Goal: Transaction & Acquisition: Obtain resource

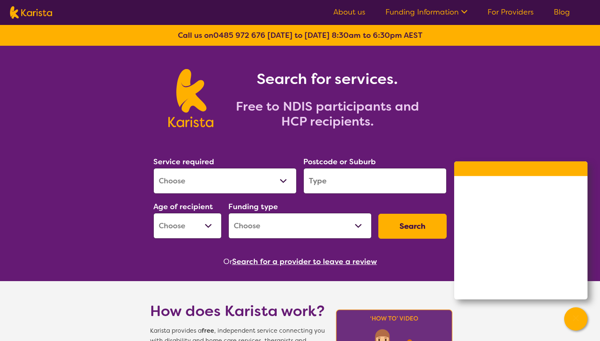
select select "NDIS Plan management"
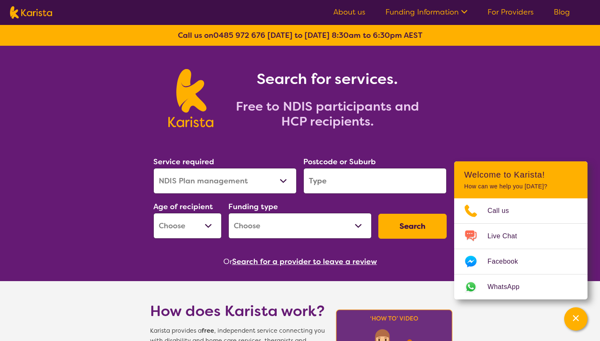
select select "NDIS"
click at [351, 187] on input "search" at bounding box center [374, 181] width 143 height 26
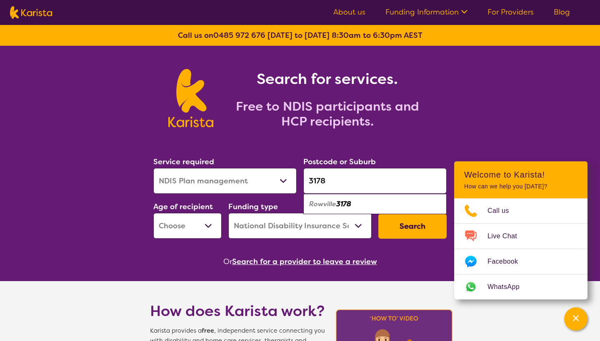
type input "3178"
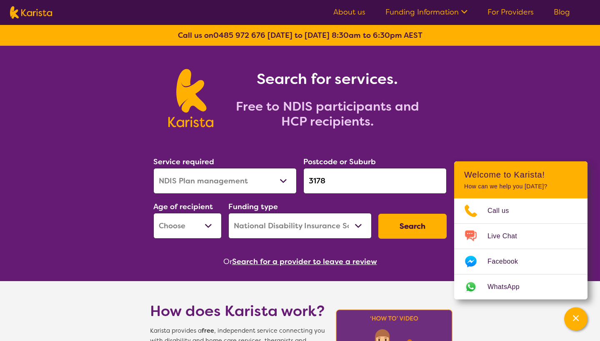
select select "AS"
click at [417, 231] on button "Search" at bounding box center [412, 226] width 68 height 25
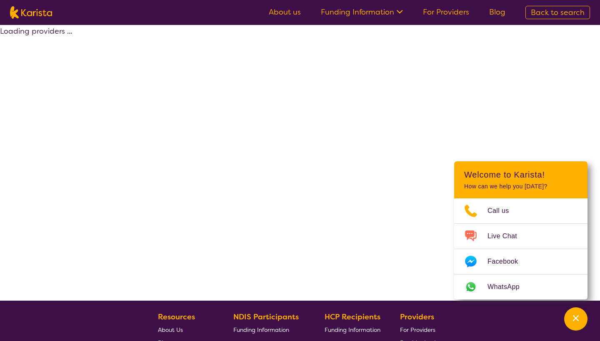
select select "by_score"
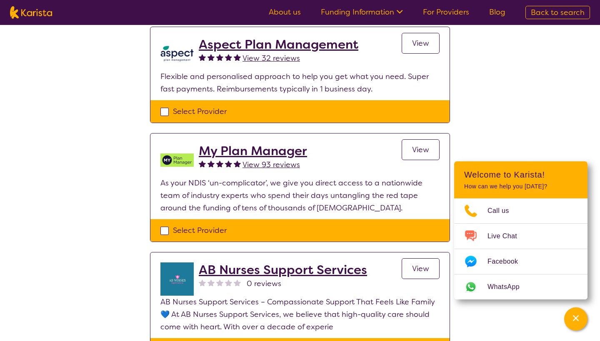
scroll to position [567, 0]
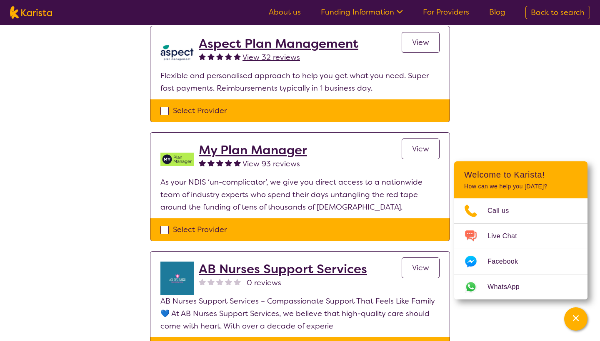
click at [247, 153] on h2 "My Plan Manager" at bounding box center [253, 150] width 108 height 15
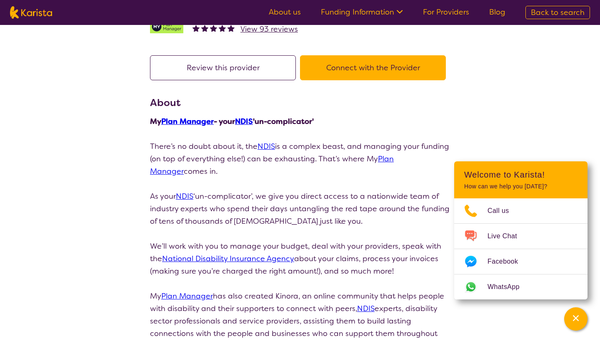
scroll to position [50, 0]
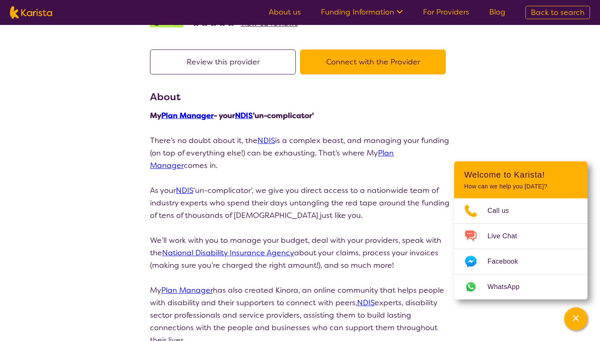
click at [388, 153] on link "Plan Manager" at bounding box center [272, 159] width 244 height 22
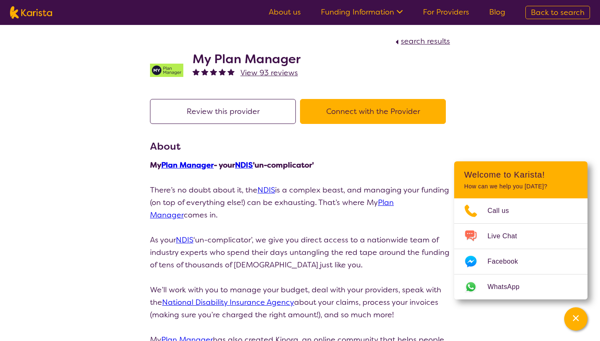
scroll to position [0, 0]
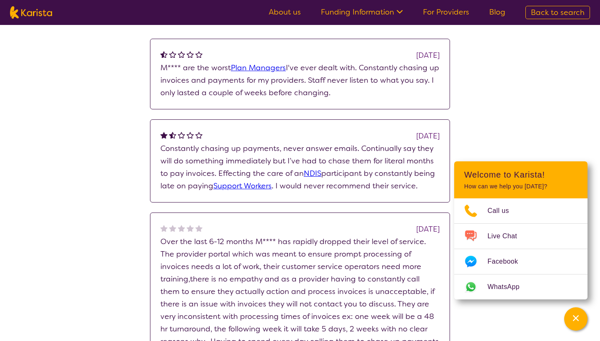
select select "by_score"
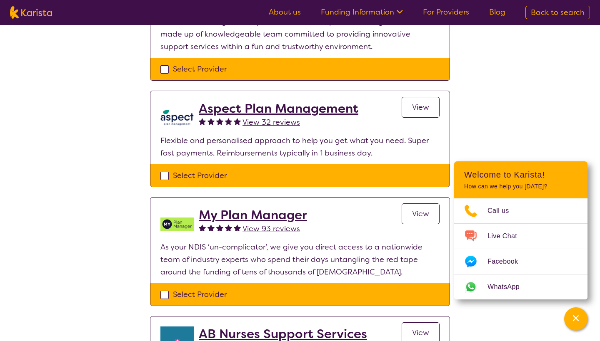
scroll to position [492, 0]
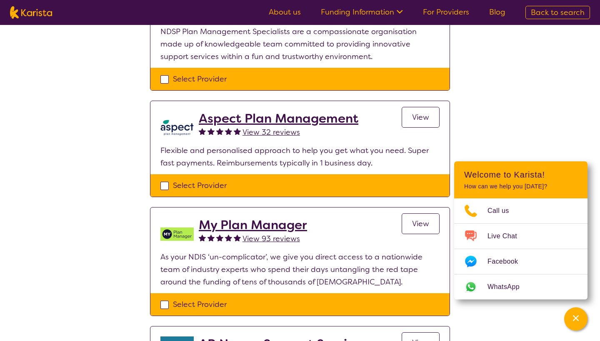
click at [259, 118] on h2 "Aspect Plan Management" at bounding box center [279, 118] width 160 height 15
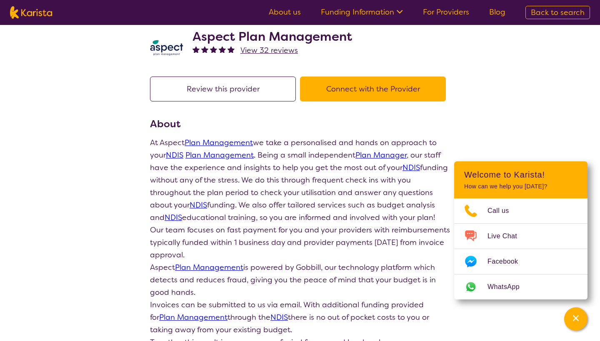
scroll to position [26, 0]
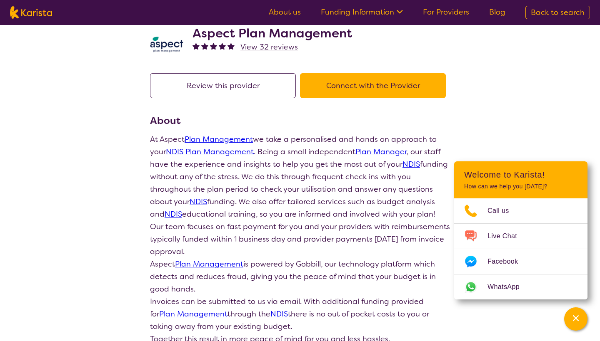
click at [254, 46] on span "View 32 reviews" at bounding box center [268, 47] width 57 height 10
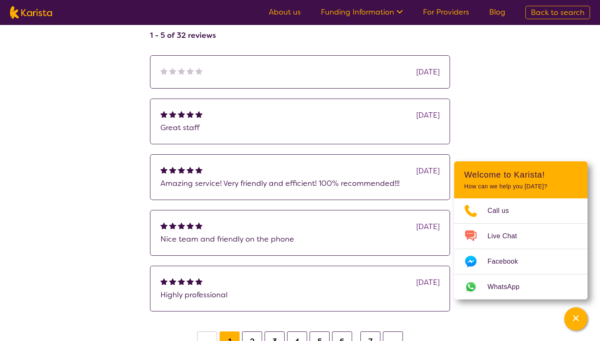
scroll to position [133, 0]
click at [251, 340] on button "2" at bounding box center [252, 343] width 20 height 20
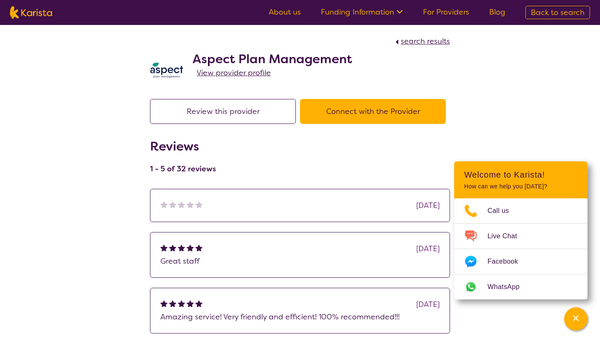
scroll to position [26, 0]
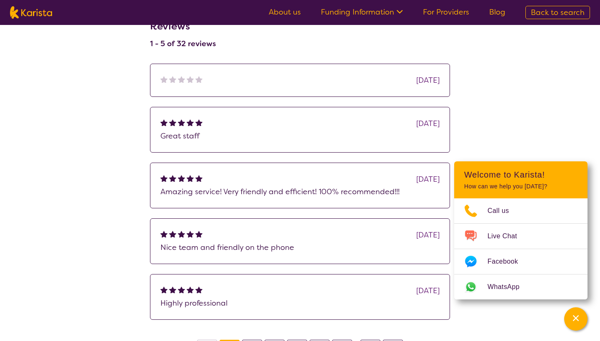
select select "by_score"
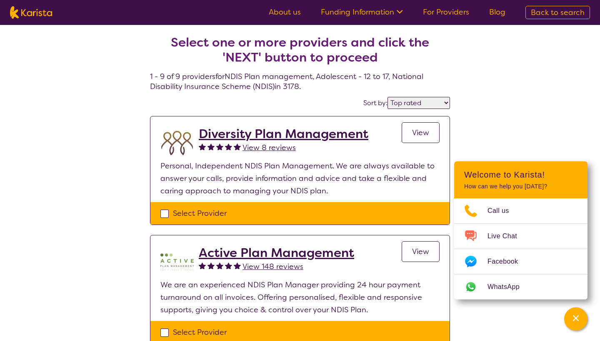
click at [263, 148] on span "View 8 reviews" at bounding box center [268, 148] width 53 height 10
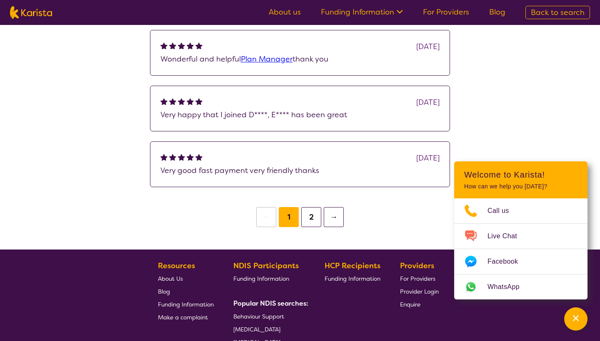
scroll to position [260, 0]
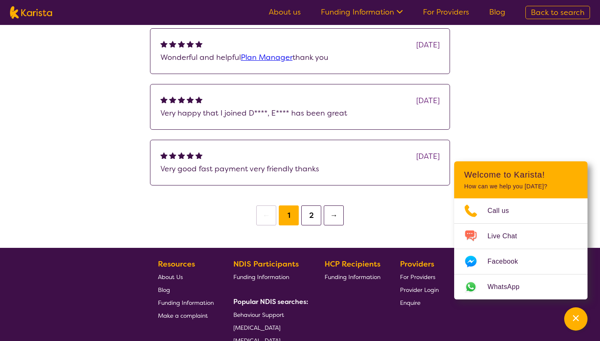
click at [311, 217] on button "2" at bounding box center [311, 216] width 20 height 20
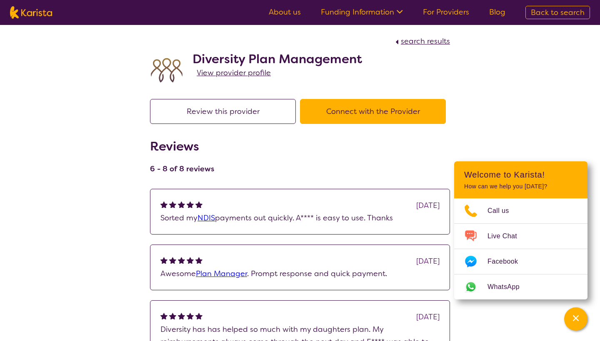
click at [369, 115] on button "Connect with the Provider" at bounding box center [373, 111] width 146 height 25
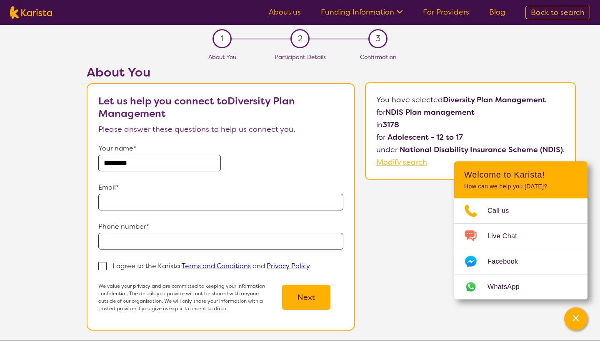
type input "*******"
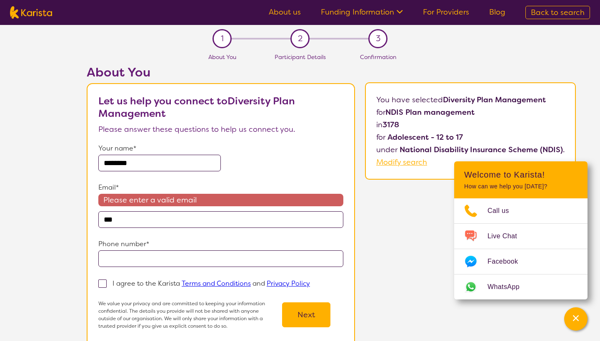
type input "**********"
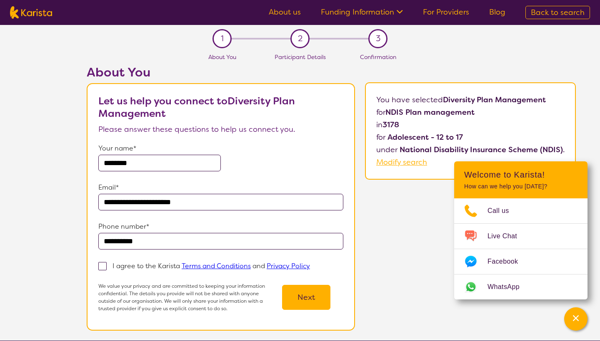
type input "**********"
click at [105, 269] on span at bounding box center [102, 266] width 8 height 8
click at [310, 269] on input "I agree to the Karista Terms and Conditions and Privacy Policy" at bounding box center [312, 265] width 5 height 5
checkbox input "true"
click at [308, 297] on button "Next" at bounding box center [306, 297] width 48 height 25
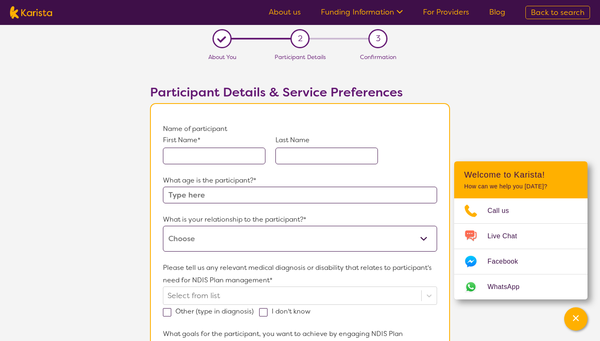
click at [202, 162] on input "text" at bounding box center [214, 156] width 102 height 17
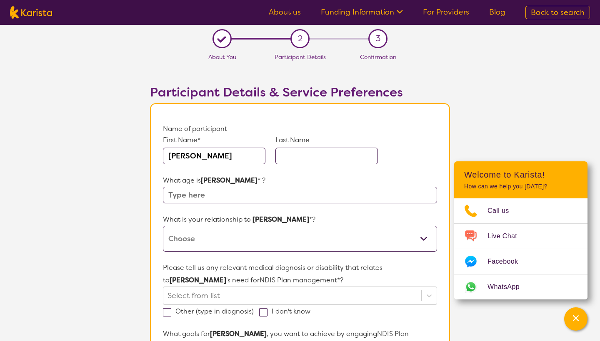
type input "Jason"
type input "Petta"
type input "14"
select select "I am their parent"
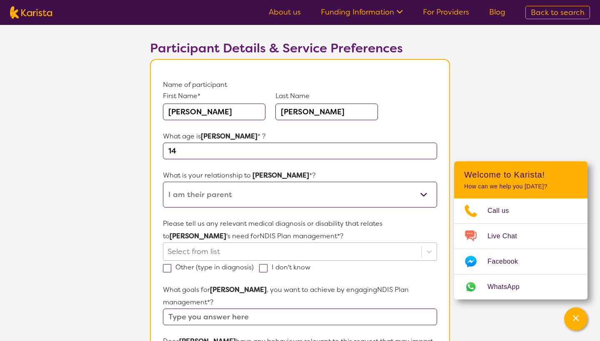
click at [190, 251] on div "Select from list" at bounding box center [300, 252] width 274 height 18
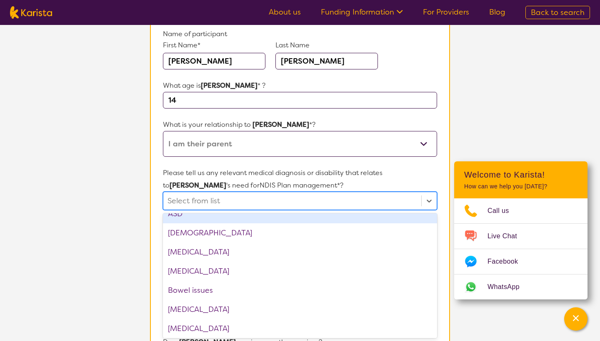
scroll to position [169, 0]
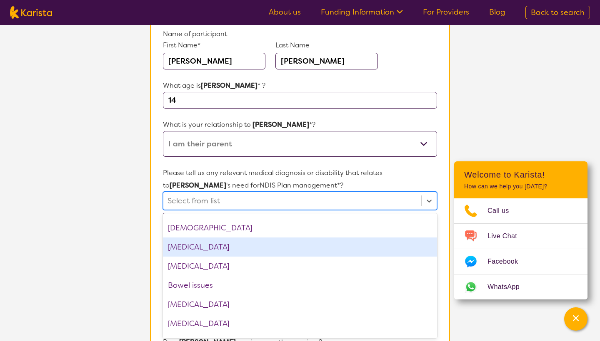
click at [192, 251] on div "Autism Spectrum Disorder" at bounding box center [300, 247] width 274 height 19
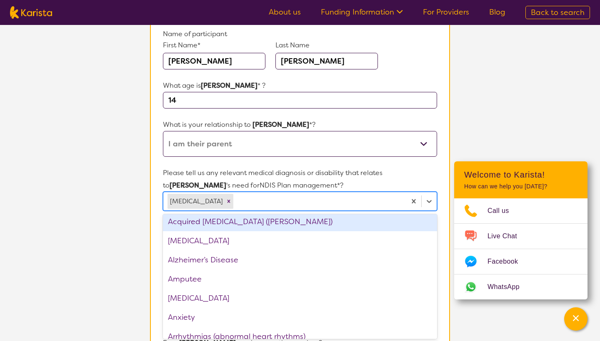
scroll to position [0, 0]
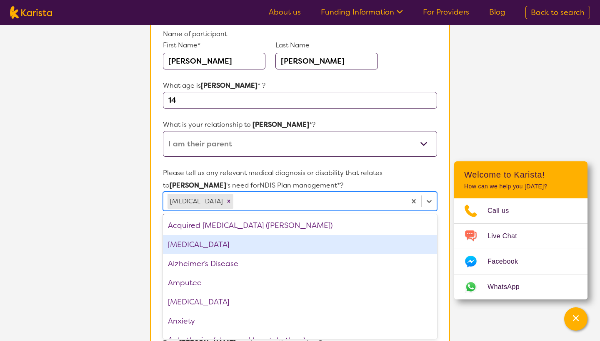
click at [188, 246] on div "ADHD" at bounding box center [300, 244] width 274 height 19
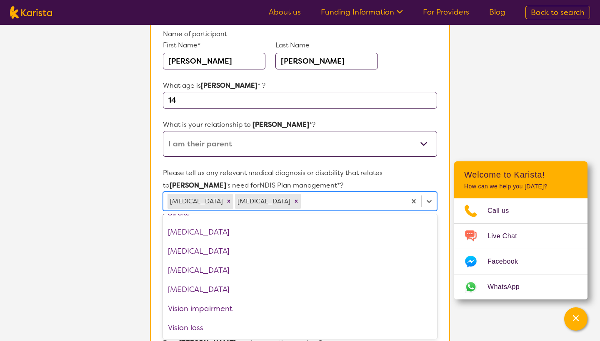
scroll to position [1277, 0]
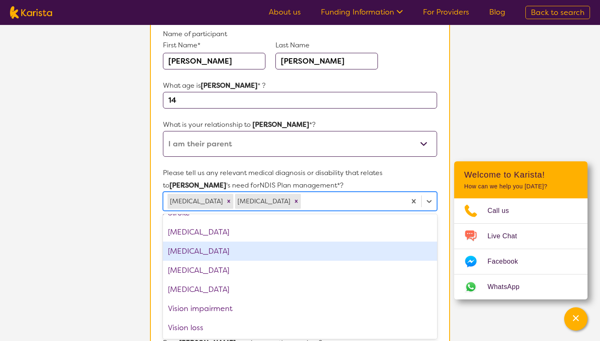
click at [126, 263] on section "L About You 2 Participant Details 3 Confirmation Participant Details & Service …" at bounding box center [300, 304] width 600 height 748
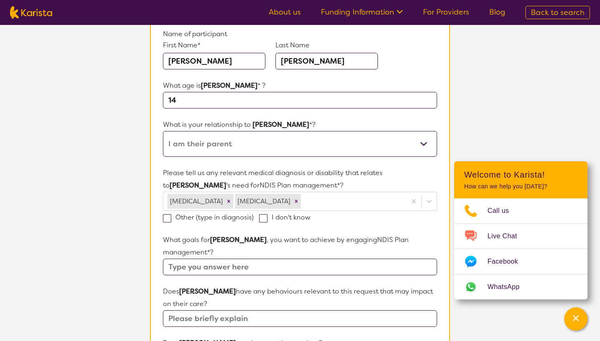
click at [215, 259] on input "text" at bounding box center [300, 267] width 274 height 17
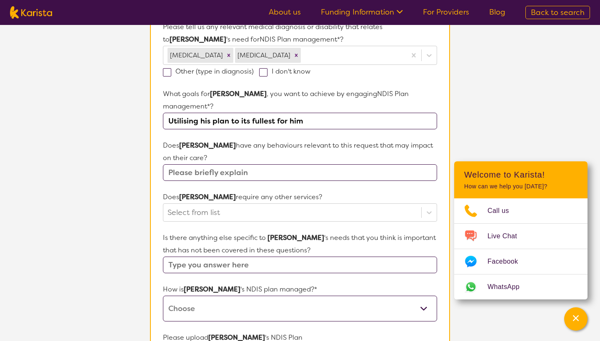
scroll to position [243, 0]
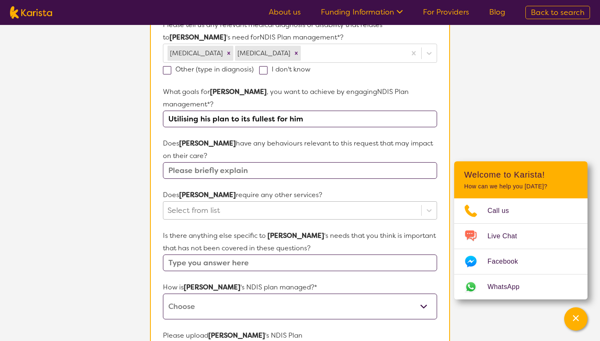
type input "Utilising his plan to its fullest for him"
click at [190, 204] on div "Select from list" at bounding box center [291, 210] width 249 height 12
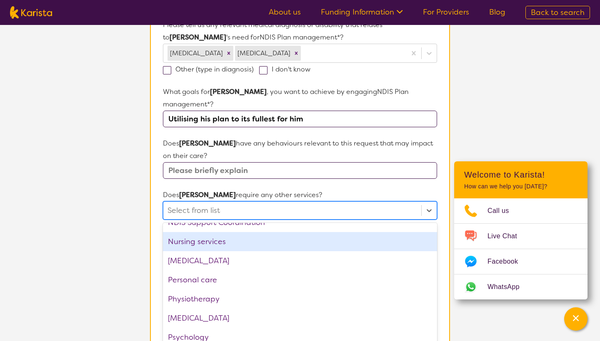
scroll to position [187, 0]
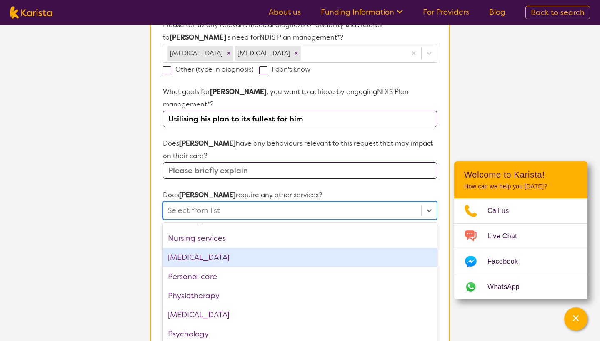
click at [197, 248] on div "[MEDICAL_DATA]" at bounding box center [300, 257] width 274 height 19
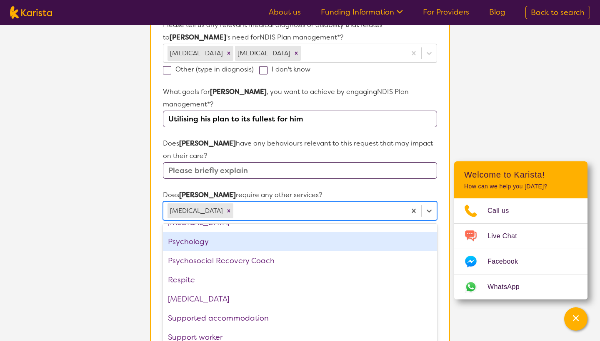
scroll to position [262, 0]
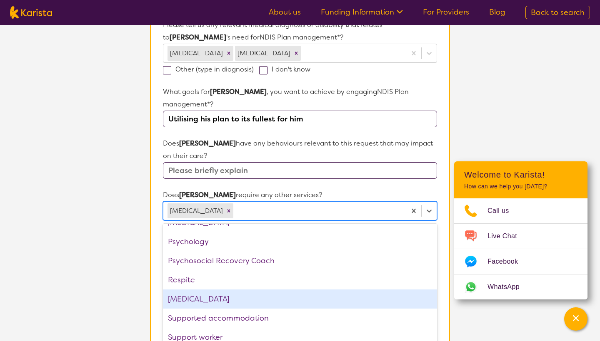
click at [197, 292] on div "[MEDICAL_DATA]" at bounding box center [300, 299] width 274 height 19
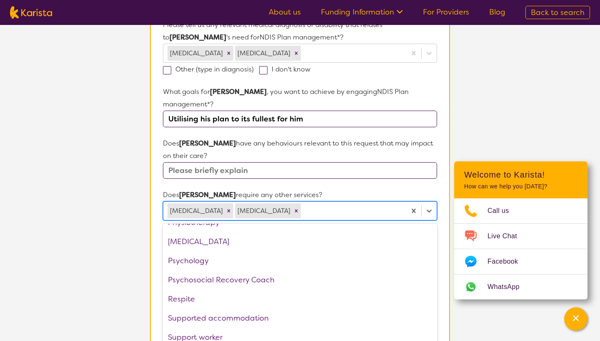
scroll to position [242, 0]
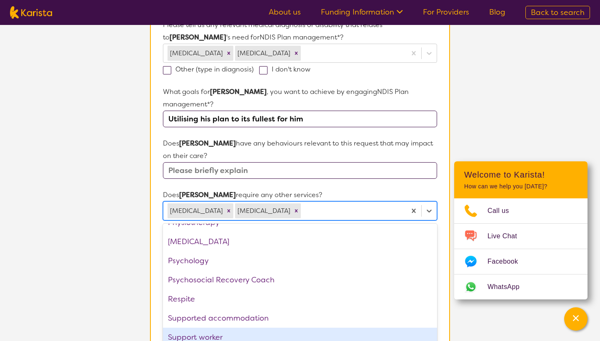
click at [199, 328] on div "Support worker" at bounding box center [300, 337] width 274 height 19
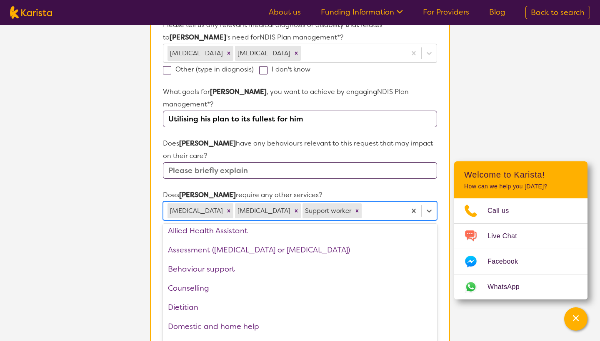
scroll to position [0, 0]
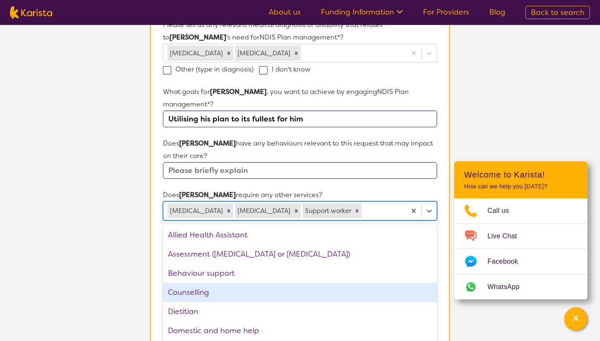
click at [207, 283] on div "Counselling" at bounding box center [300, 292] width 274 height 19
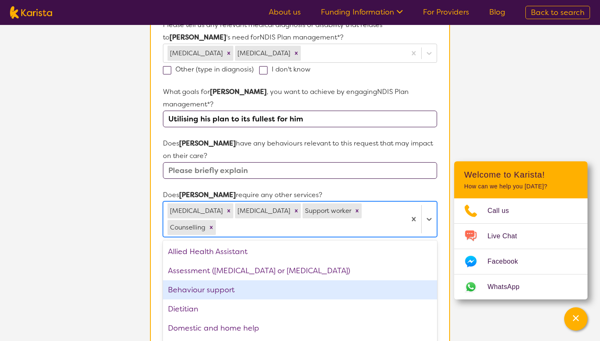
click at [125, 273] on section "L About You 2 Participant Details 3 Confirmation Participant Details & Service …" at bounding box center [300, 164] width 600 height 765
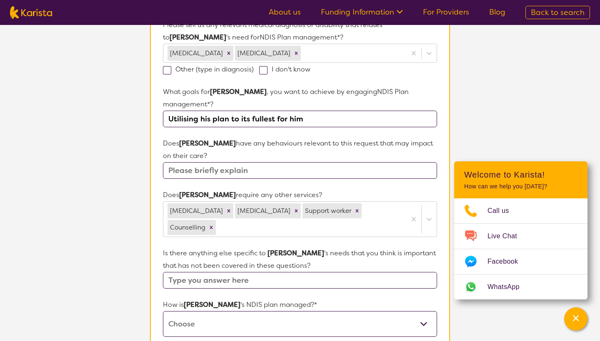
select select "I'm not sure"
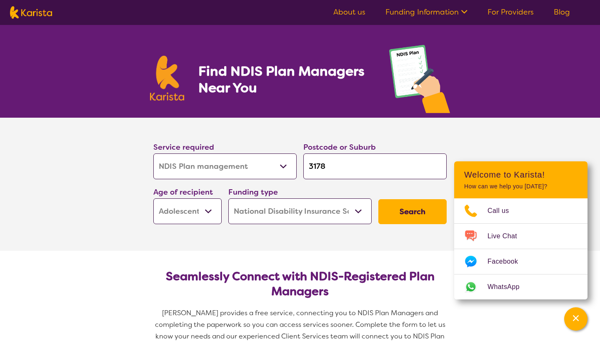
select select "NDIS Plan management"
select select "AS"
select select "NDIS"
select select "NDIS Plan management"
select select "AS"
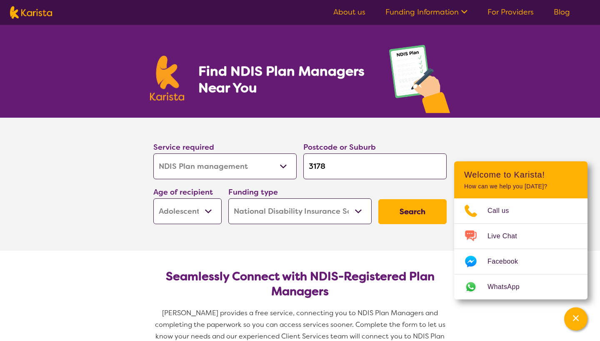
select select "NDIS"
